Goal: Task Accomplishment & Management: Use online tool/utility

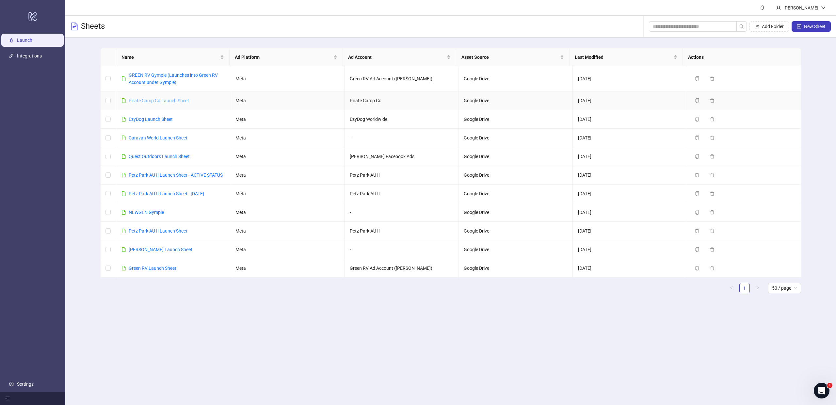
click at [146, 99] on link "Pirate Camp Co Launch Sheet" at bounding box center [159, 100] width 60 height 5
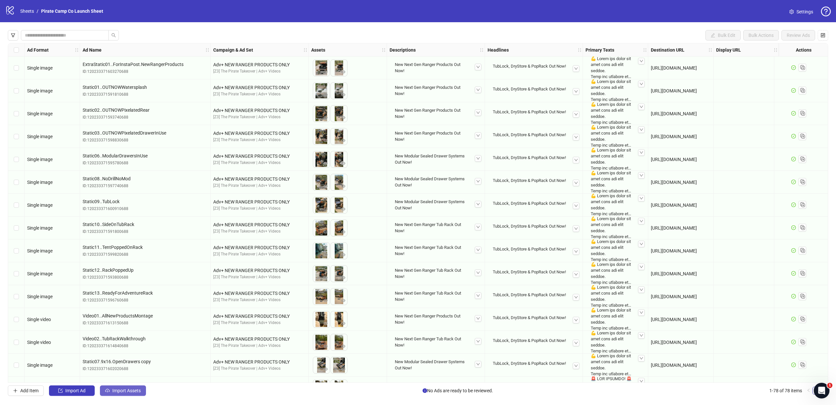
click at [138, 388] on span "Import Assets" at bounding box center [126, 390] width 28 height 5
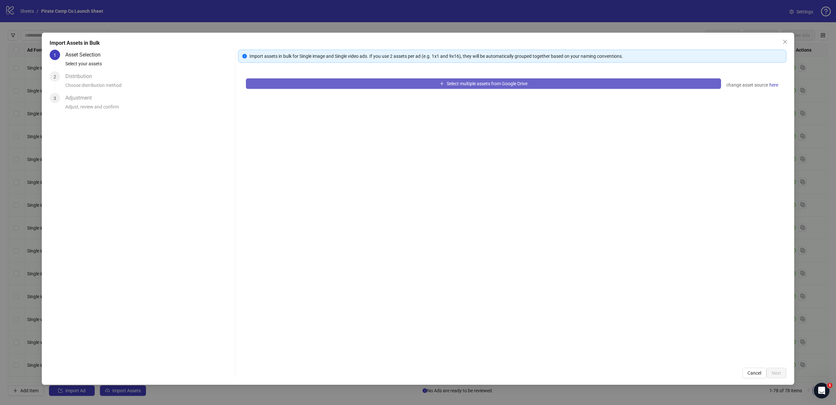
click at [335, 84] on button "Select multiple assets from Google Drive" at bounding box center [483, 83] width 475 height 10
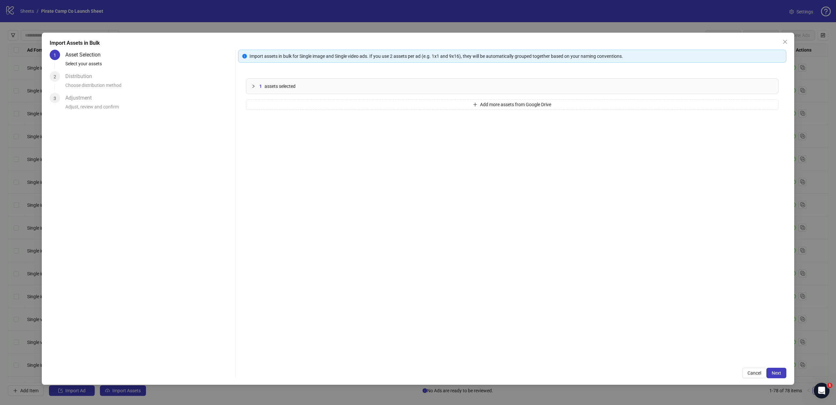
drag, startPoint x: 748, startPoint y: 373, endPoint x: 733, endPoint y: 365, distance: 16.1
click at [748, 373] on span "Cancel" at bounding box center [755, 372] width 14 height 5
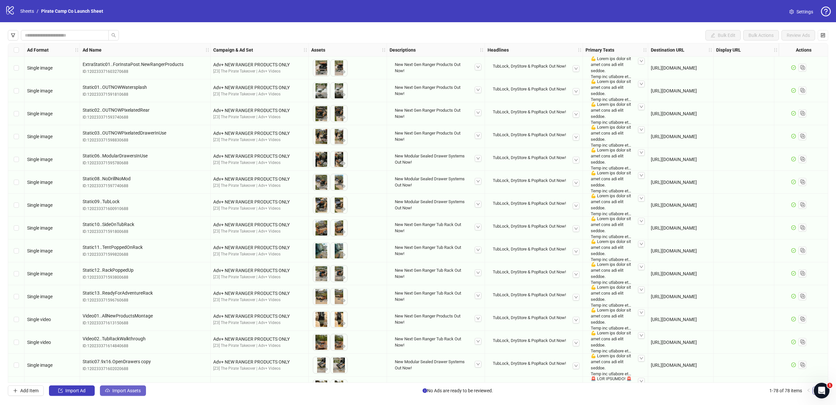
click at [123, 390] on span "Import Assets" at bounding box center [126, 390] width 28 height 5
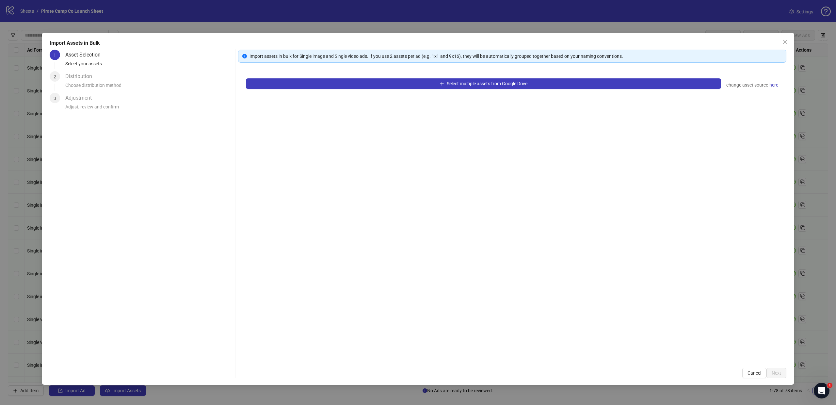
click at [393, 92] on div "Select multiple assets from Google Drive change asset source here" at bounding box center [512, 215] width 548 height 289
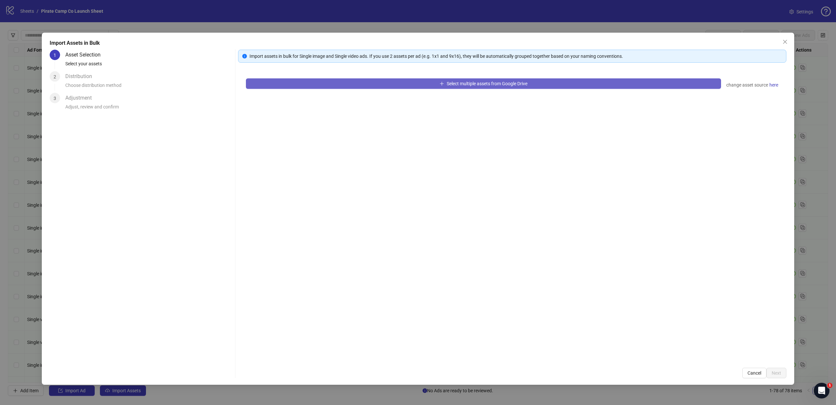
click at [391, 84] on button "Select multiple assets from Google Drive" at bounding box center [483, 83] width 475 height 10
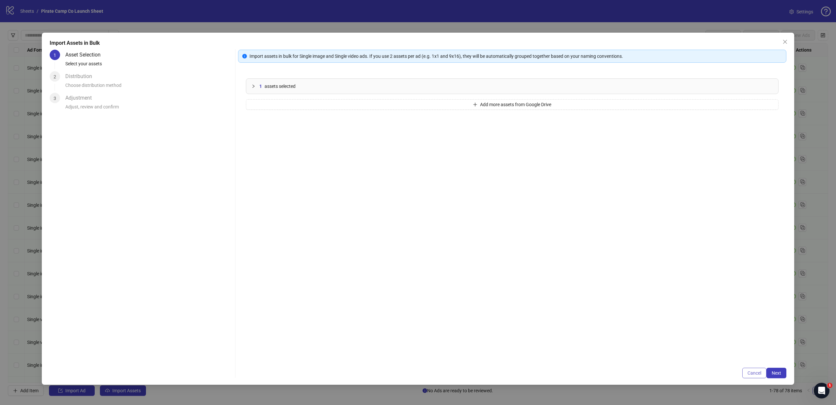
click at [748, 370] on span "Cancel" at bounding box center [755, 372] width 14 height 5
